Goal: Find specific page/section: Find specific page/section

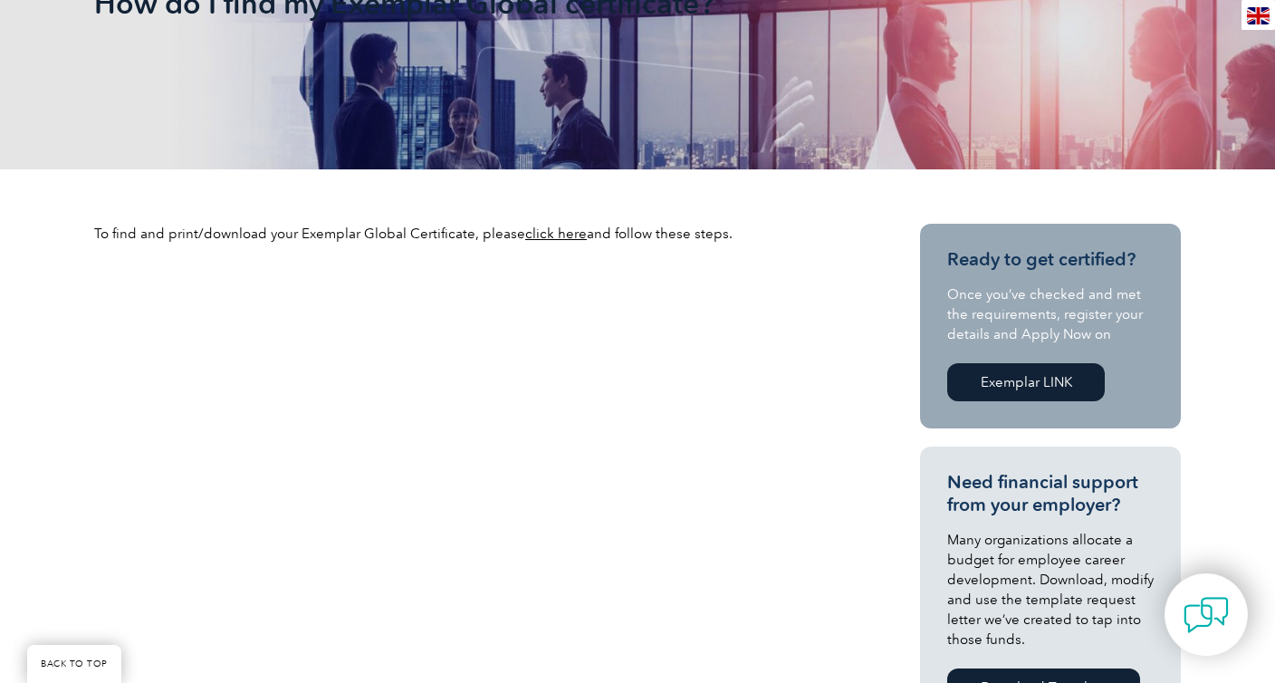
scroll to position [453, 0]
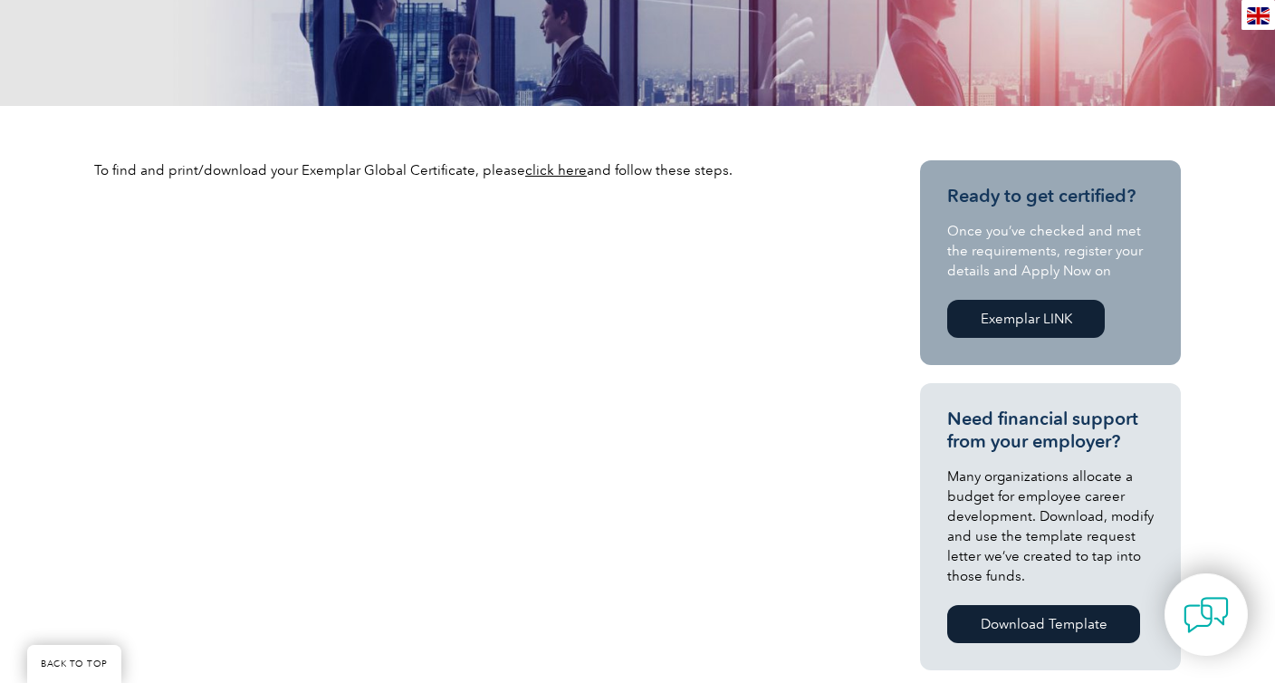
click at [534, 174] on link "click here" at bounding box center [556, 170] width 62 height 16
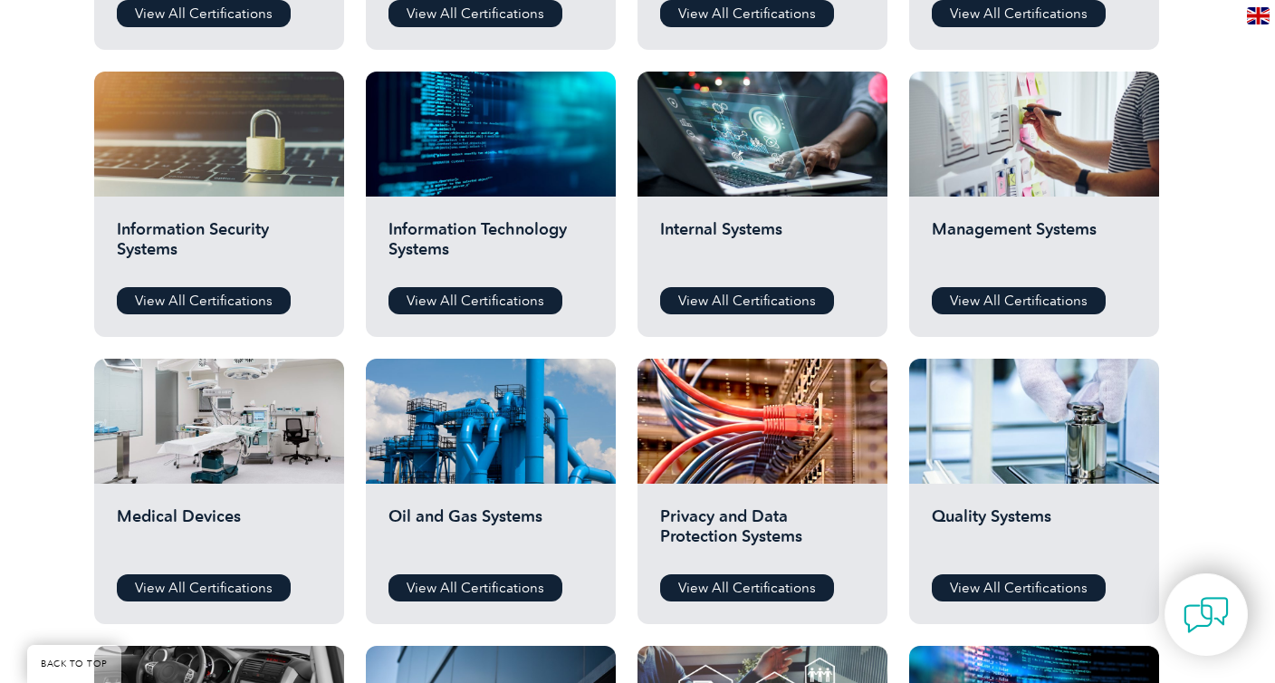
scroll to position [906, 0]
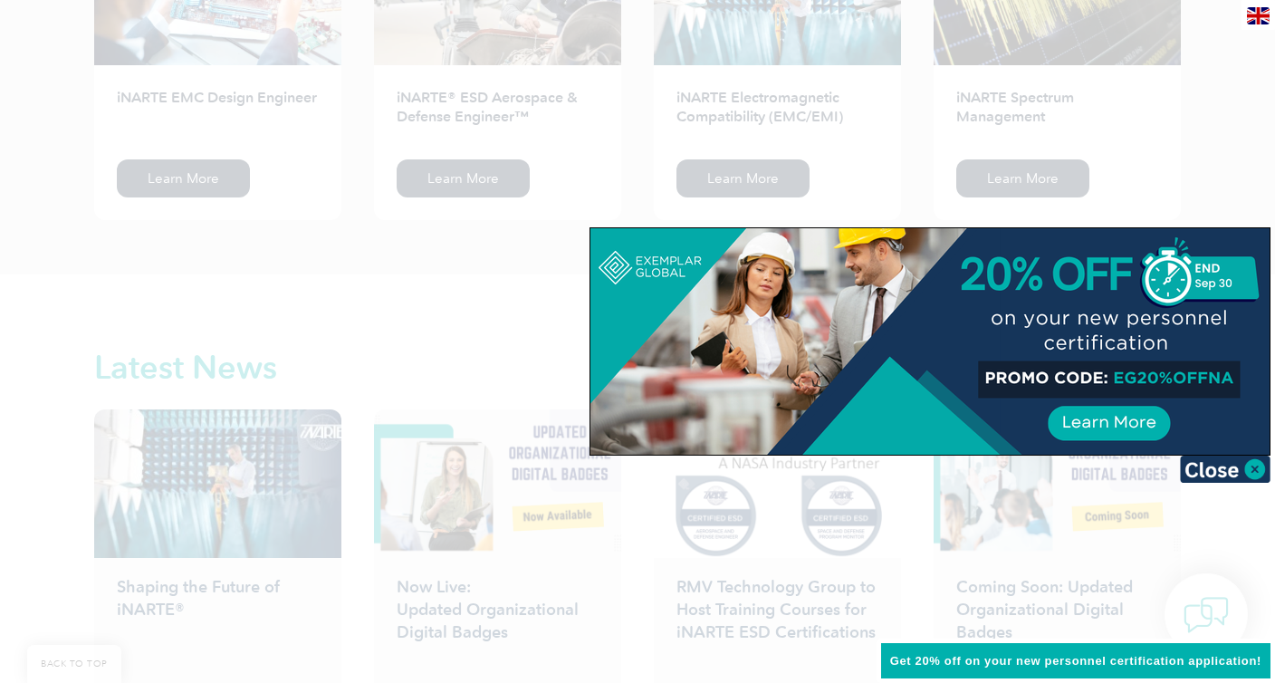
scroll to position [2627, 0]
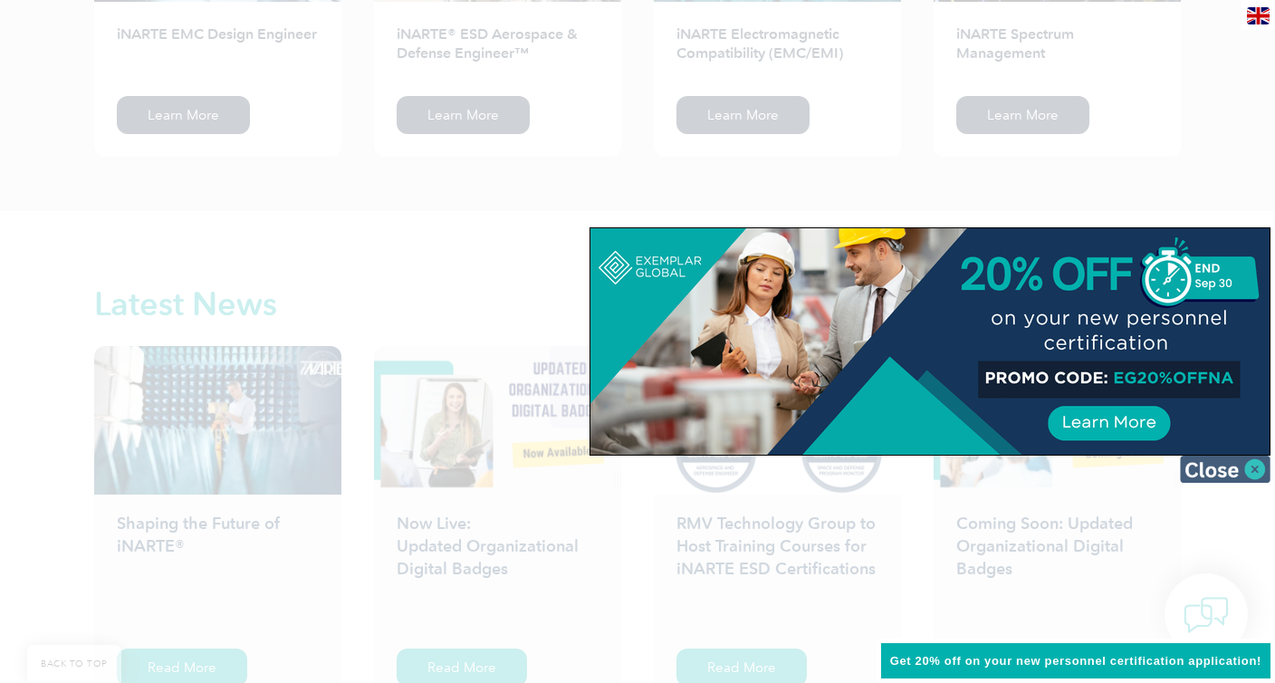
click at [1233, 466] on img at bounding box center [1225, 469] width 91 height 27
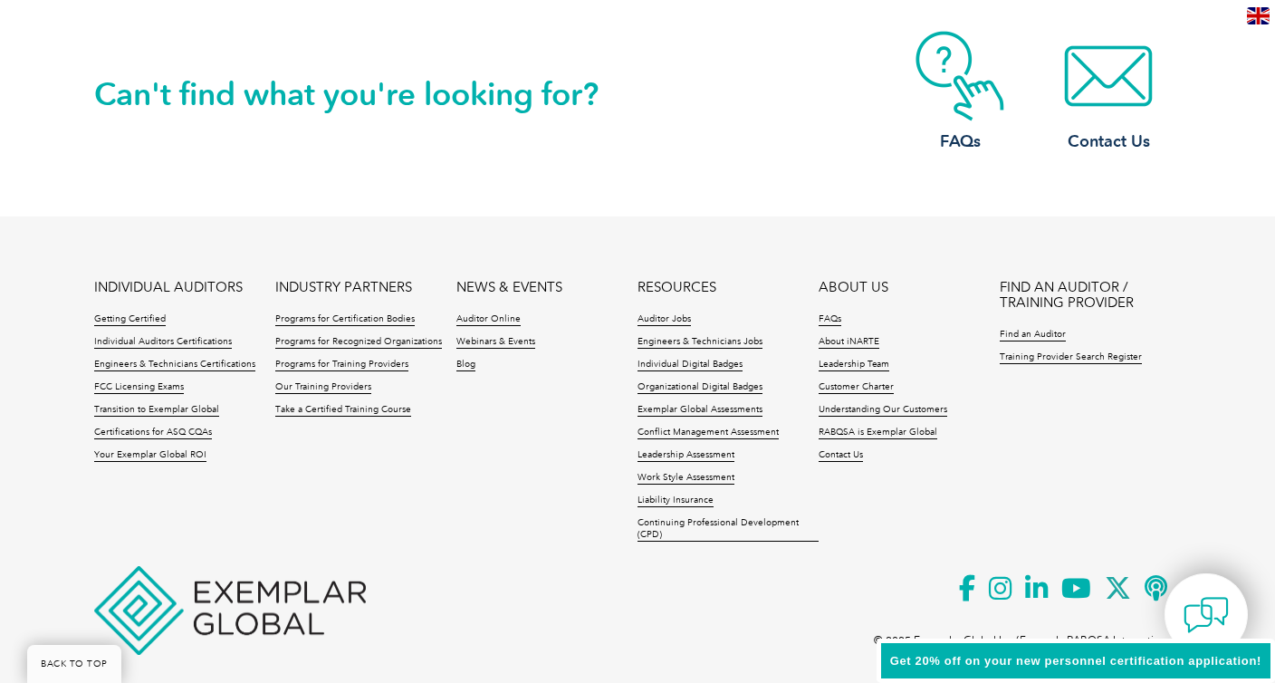
scroll to position [4287, 0]
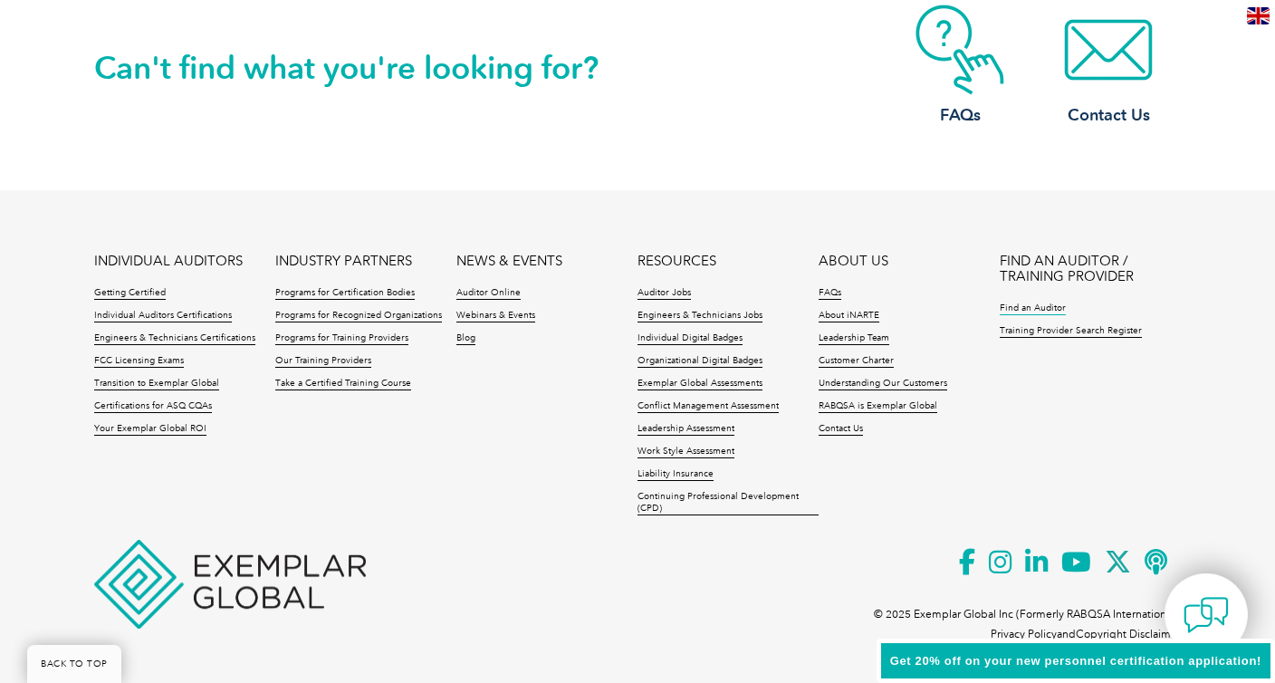
click at [1029, 306] on link "Find an Auditor" at bounding box center [1033, 309] width 66 height 13
